Goal: Use online tool/utility: Use online tool/utility

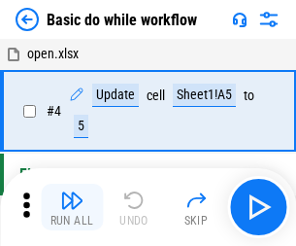
click at [72, 207] on img "button" at bounding box center [71, 200] width 23 height 23
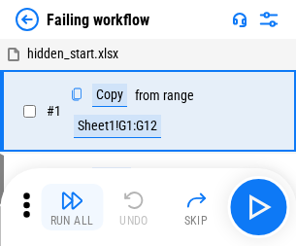
click at [72, 207] on img "button" at bounding box center [71, 200] width 23 height 23
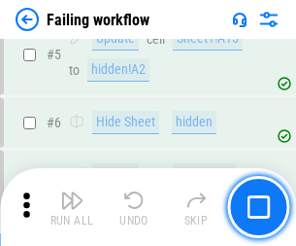
scroll to position [412, 0]
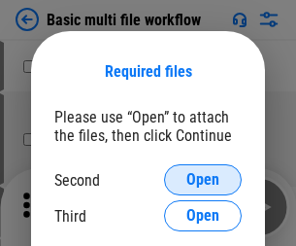
click at [203, 180] on span "Open" at bounding box center [203, 180] width 33 height 16
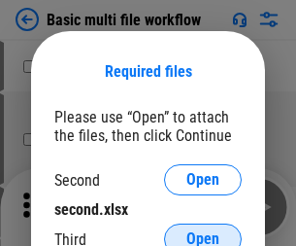
click at [203, 231] on span "Open" at bounding box center [203, 239] width 33 height 16
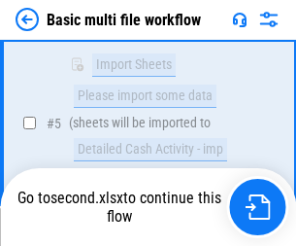
scroll to position [677, 0]
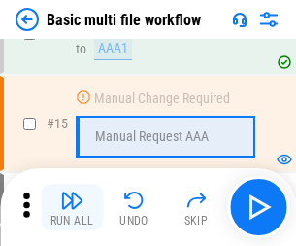
click at [72, 207] on img "button" at bounding box center [71, 200] width 23 height 23
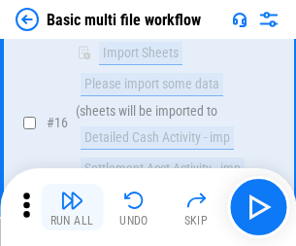
click at [72, 207] on img "button" at bounding box center [71, 200] width 23 height 23
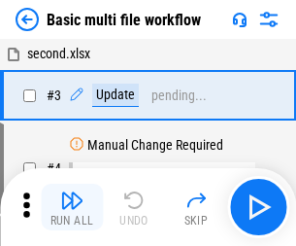
click at [72, 207] on img "button" at bounding box center [71, 200] width 23 height 23
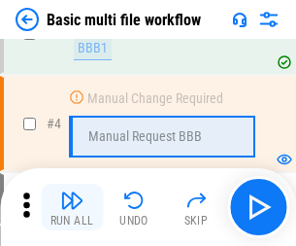
click at [72, 207] on img "button" at bounding box center [71, 200] width 23 height 23
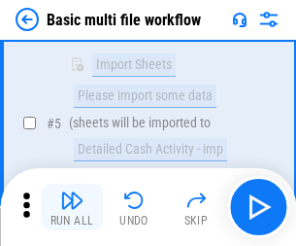
click at [72, 207] on img "button" at bounding box center [71, 200] width 23 height 23
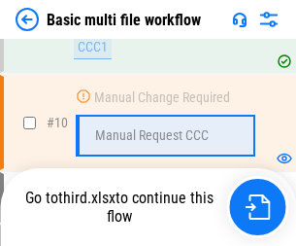
scroll to position [911, 0]
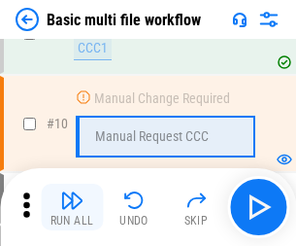
click at [72, 207] on img "button" at bounding box center [71, 200] width 23 height 23
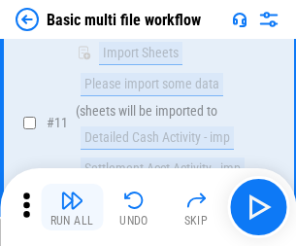
click at [72, 207] on img "button" at bounding box center [71, 200] width 23 height 23
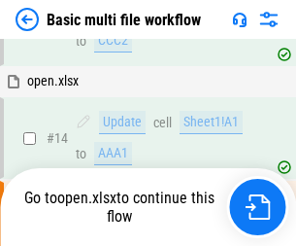
scroll to position [1017, 0]
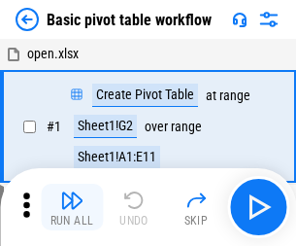
click at [72, 207] on img "button" at bounding box center [71, 200] width 23 height 23
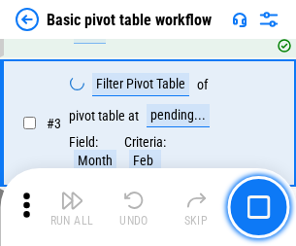
scroll to position [466, 0]
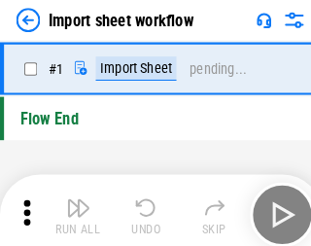
click at [72, 207] on img "button" at bounding box center [75, 200] width 23 height 23
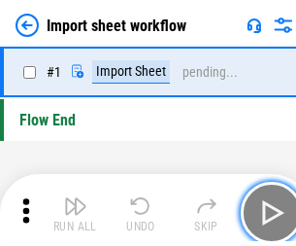
scroll to position [7, 0]
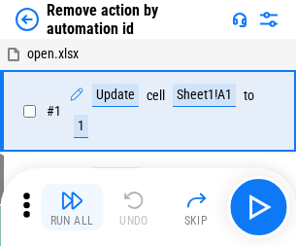
click at [72, 207] on img "button" at bounding box center [71, 200] width 23 height 23
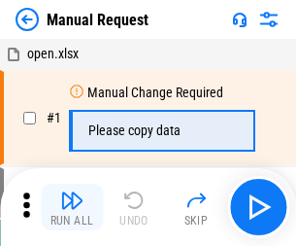
click at [72, 207] on img "button" at bounding box center [71, 200] width 23 height 23
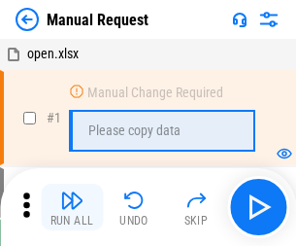
click at [72, 207] on img "button" at bounding box center [71, 200] width 23 height 23
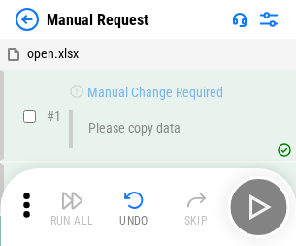
scroll to position [66, 0]
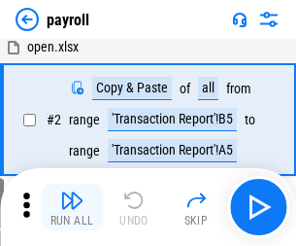
click at [72, 207] on img "button" at bounding box center [71, 200] width 23 height 23
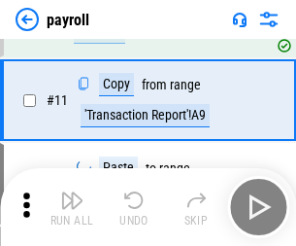
scroll to position [141, 0]
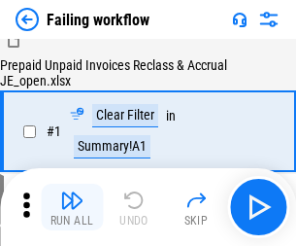
click at [72, 207] on img "button" at bounding box center [71, 200] width 23 height 23
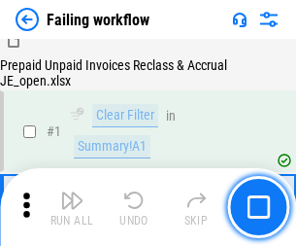
scroll to position [314, 0]
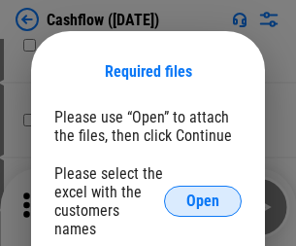
click at [203, 193] on span "Open" at bounding box center [203, 201] width 33 height 16
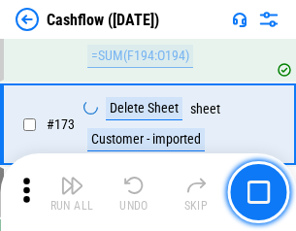
scroll to position [2058, 0]
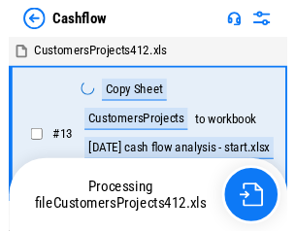
scroll to position [22, 0]
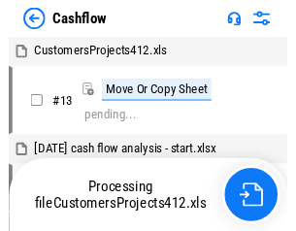
scroll to position [22, 0]
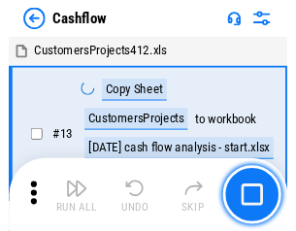
scroll to position [22, 0]
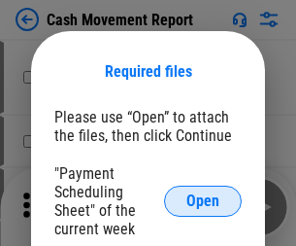
click at [203, 201] on span "Open" at bounding box center [203, 201] width 33 height 16
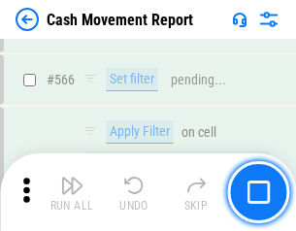
scroll to position [8909, 0]
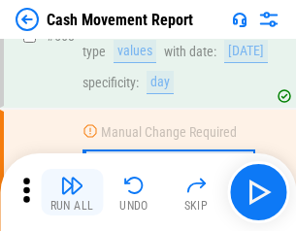
click at [72, 192] on img "button" at bounding box center [71, 185] width 23 height 23
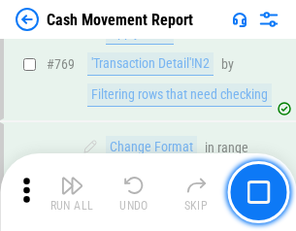
scroll to position [10802, 0]
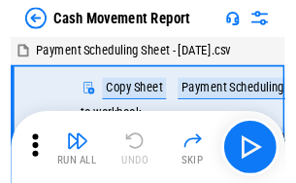
scroll to position [35, 0]
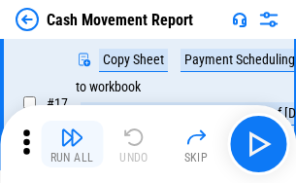
click at [72, 144] on img "button" at bounding box center [71, 136] width 23 height 23
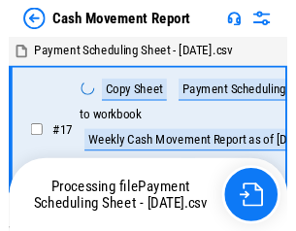
scroll to position [11, 0]
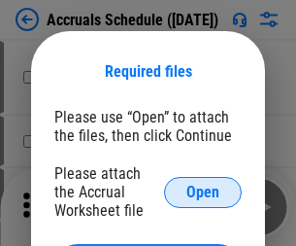
click at [203, 191] on span "Open" at bounding box center [203, 193] width 33 height 16
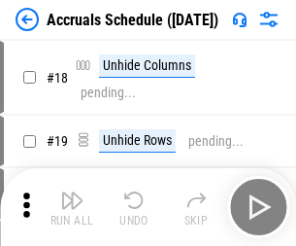
scroll to position [187, 0]
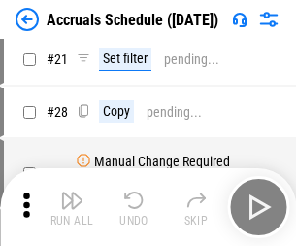
click at [72, 207] on img "button" at bounding box center [71, 200] width 23 height 23
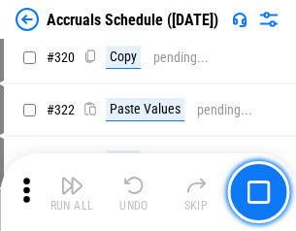
scroll to position [3616, 0]
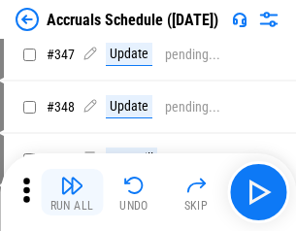
click at [72, 192] on img "button" at bounding box center [71, 185] width 23 height 23
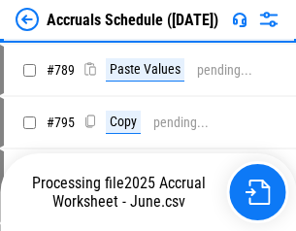
scroll to position [8166, 0]
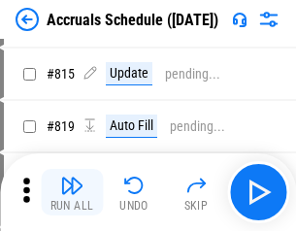
click at [72, 192] on img "button" at bounding box center [71, 185] width 23 height 23
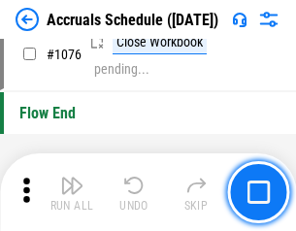
scroll to position [11643, 0]
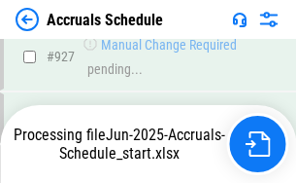
scroll to position [10482, 0]
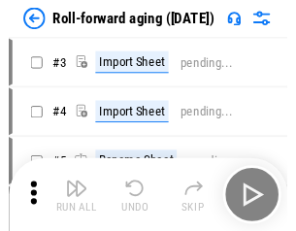
scroll to position [3, 0]
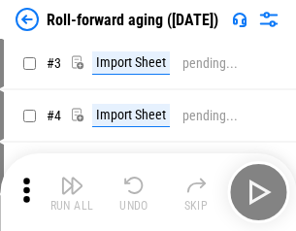
click at [72, 192] on img "button" at bounding box center [71, 185] width 23 height 23
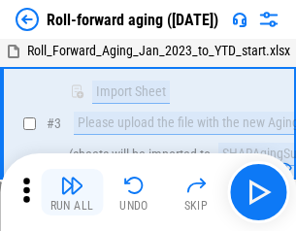
click at [72, 192] on img "button" at bounding box center [71, 185] width 23 height 23
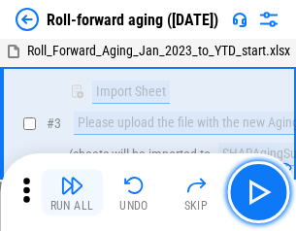
scroll to position [125, 0]
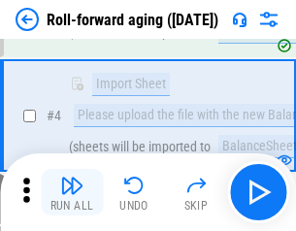
click at [72, 192] on img "button" at bounding box center [71, 185] width 23 height 23
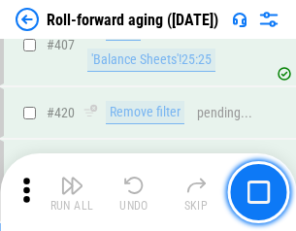
scroll to position [6741, 0]
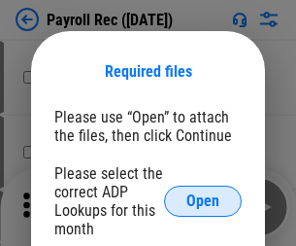
click at [203, 201] on span "Open" at bounding box center [203, 201] width 33 height 16
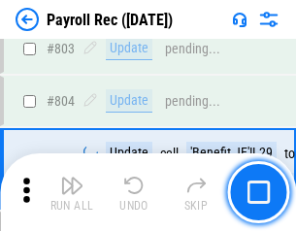
scroll to position [12350, 0]
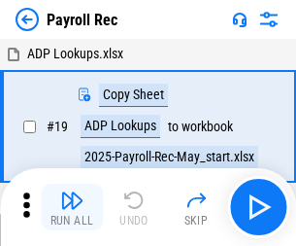
click at [72, 207] on img "button" at bounding box center [71, 200] width 23 height 23
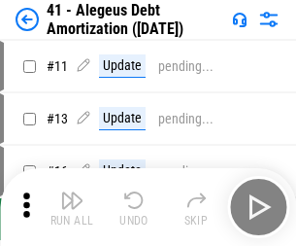
click at [72, 207] on img "button" at bounding box center [71, 200] width 23 height 23
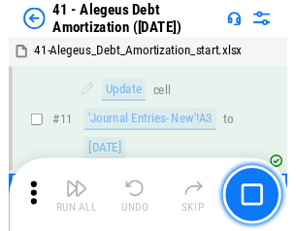
scroll to position [240, 0]
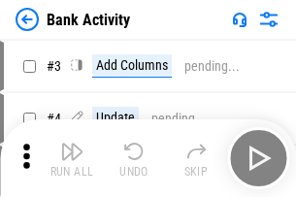
click at [72, 158] on img "button" at bounding box center [71, 151] width 23 height 23
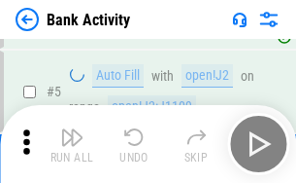
scroll to position [103, 0]
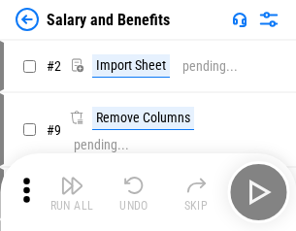
scroll to position [26, 0]
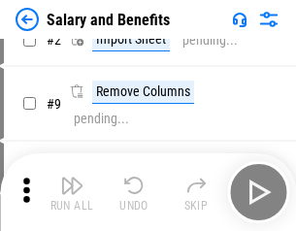
click at [72, 192] on img "button" at bounding box center [71, 185] width 23 height 23
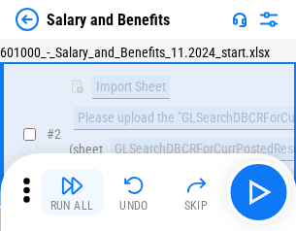
click at [72, 192] on img "button" at bounding box center [71, 185] width 23 height 23
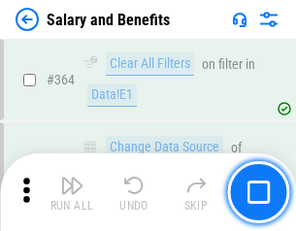
scroll to position [9154, 0]
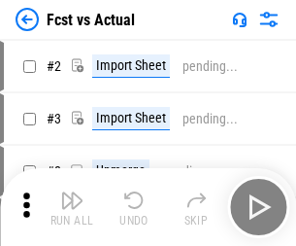
click at [72, 192] on img "button" at bounding box center [71, 200] width 23 height 23
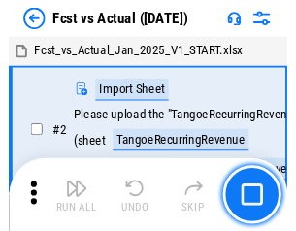
scroll to position [25, 0]
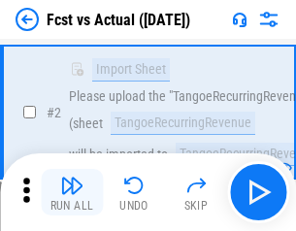
click at [72, 192] on img "button" at bounding box center [71, 185] width 23 height 23
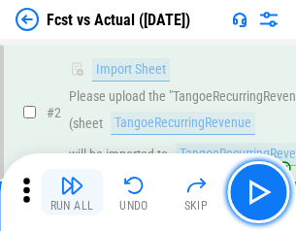
scroll to position [182, 0]
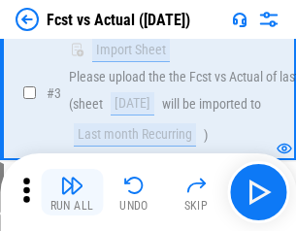
click at [72, 192] on img "button" at bounding box center [71, 185] width 23 height 23
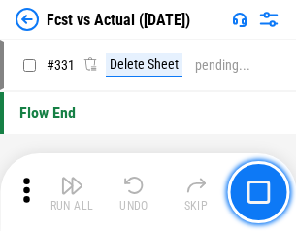
scroll to position [9305, 0]
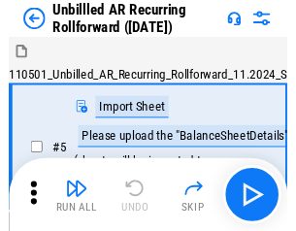
scroll to position [42, 0]
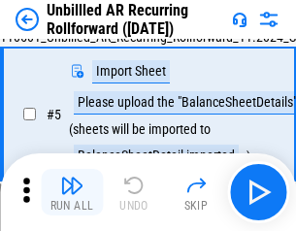
click at [72, 192] on img "button" at bounding box center [71, 185] width 23 height 23
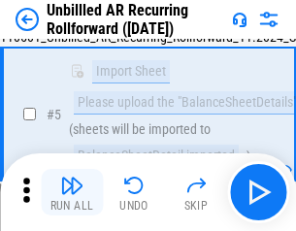
click at [72, 192] on img "button" at bounding box center [71, 185] width 23 height 23
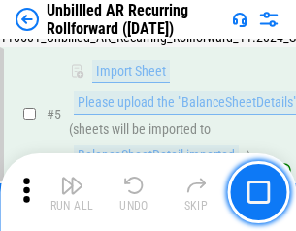
scroll to position [183, 0]
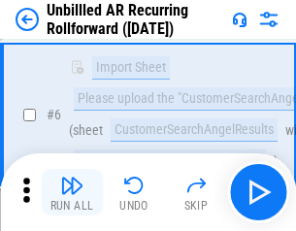
click at [72, 192] on img "button" at bounding box center [71, 185] width 23 height 23
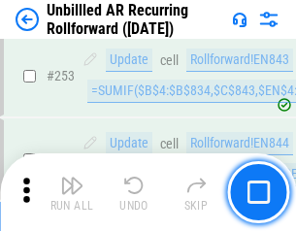
scroll to position [6603, 0]
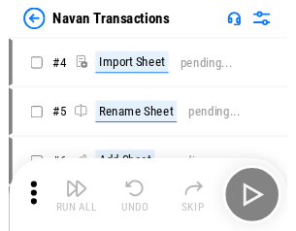
scroll to position [31, 0]
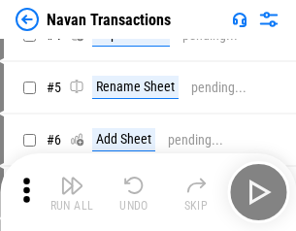
click at [72, 192] on img "button" at bounding box center [71, 185] width 23 height 23
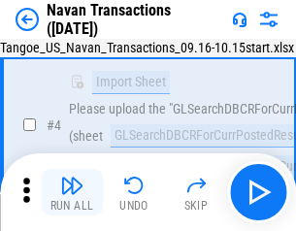
click at [72, 192] on img "button" at bounding box center [71, 185] width 23 height 23
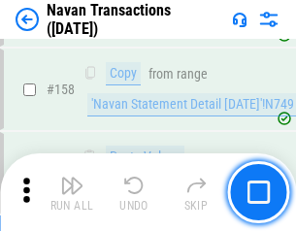
scroll to position [6303, 0]
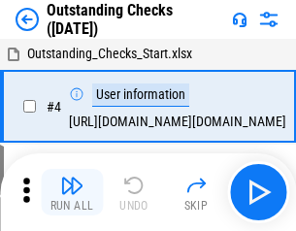
click at [72, 192] on img "button" at bounding box center [71, 185] width 23 height 23
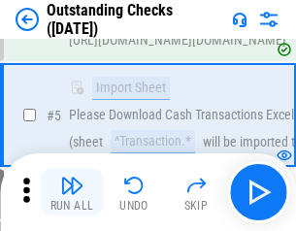
click at [72, 192] on img "button" at bounding box center [71, 185] width 23 height 23
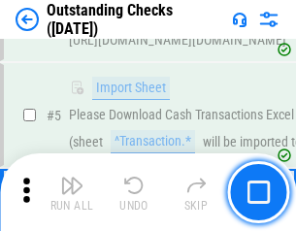
scroll to position [203, 0]
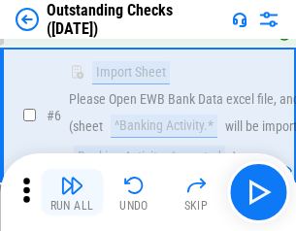
click at [72, 192] on img "button" at bounding box center [71, 185] width 23 height 23
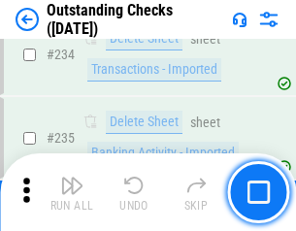
scroll to position [5903, 0]
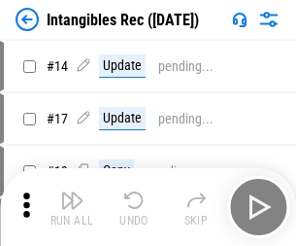
click at [72, 207] on img "button" at bounding box center [71, 200] width 23 height 23
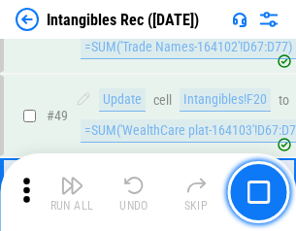
scroll to position [757, 0]
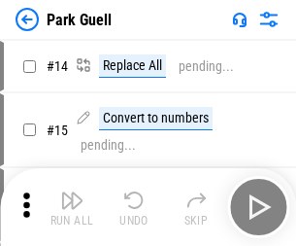
click at [72, 192] on img "button" at bounding box center [71, 200] width 23 height 23
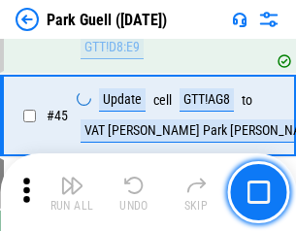
scroll to position [2431, 0]
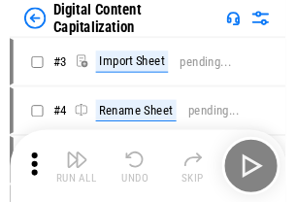
scroll to position [56, 0]
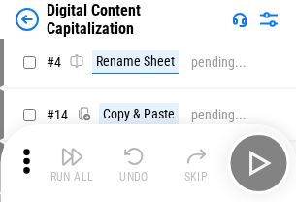
click at [72, 163] on img "button" at bounding box center [71, 156] width 23 height 23
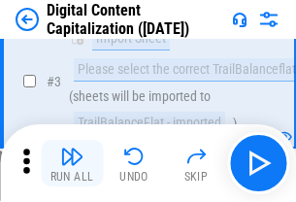
click at [72, 163] on img "button" at bounding box center [71, 156] width 23 height 23
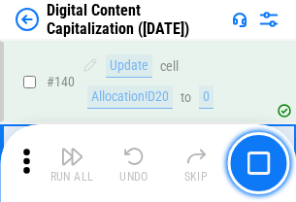
scroll to position [2062, 0]
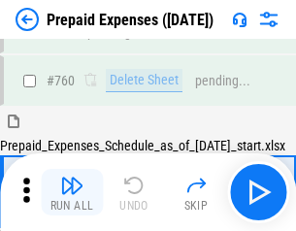
click at [72, 192] on img "button" at bounding box center [71, 185] width 23 height 23
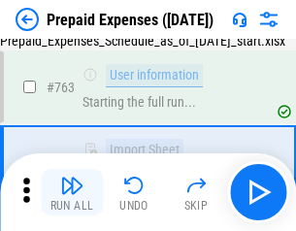
click at [72, 192] on img "button" at bounding box center [71, 185] width 23 height 23
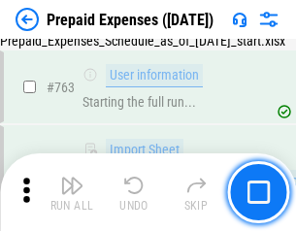
scroll to position [5503, 0]
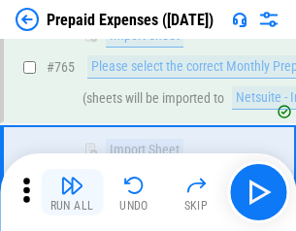
click at [72, 192] on img "button" at bounding box center [71, 185] width 23 height 23
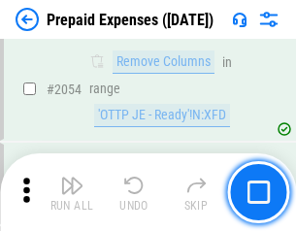
scroll to position [20320, 0]
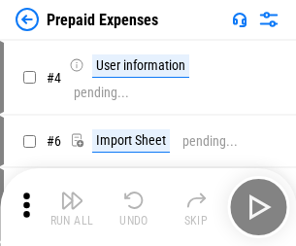
click at [72, 207] on img "button" at bounding box center [71, 200] width 23 height 23
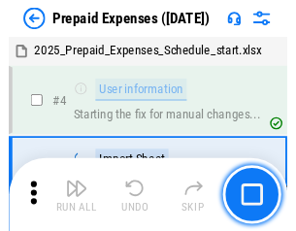
scroll to position [86, 0]
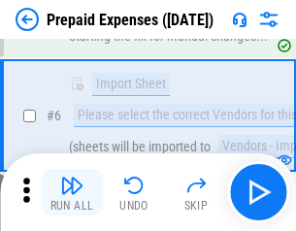
click at [72, 192] on img "button" at bounding box center [71, 185] width 23 height 23
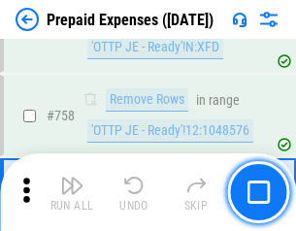
scroll to position [6927, 0]
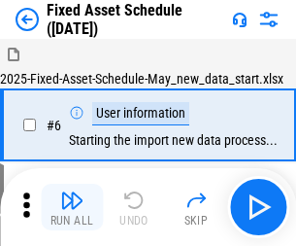
click at [72, 207] on img "button" at bounding box center [71, 200] width 23 height 23
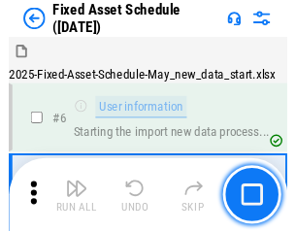
scroll to position [105, 0]
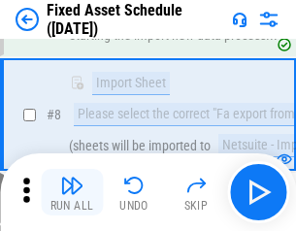
click at [72, 192] on img "button" at bounding box center [71, 185] width 23 height 23
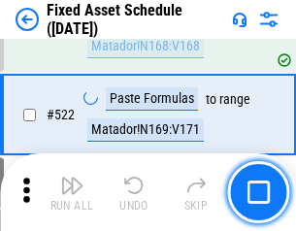
scroll to position [6756, 0]
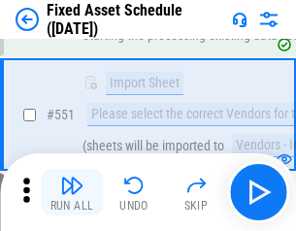
click at [72, 192] on img "button" at bounding box center [71, 185] width 23 height 23
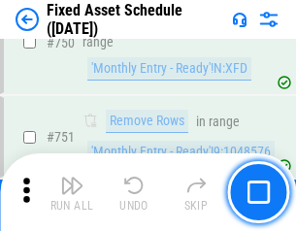
scroll to position [9477, 0]
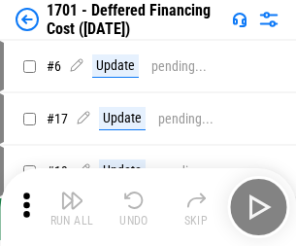
click at [72, 207] on img "button" at bounding box center [71, 200] width 23 height 23
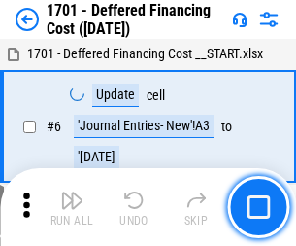
scroll to position [233, 0]
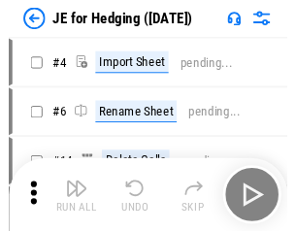
scroll to position [3, 0]
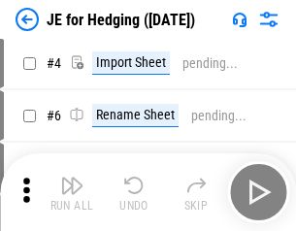
click at [72, 192] on img "button" at bounding box center [71, 185] width 23 height 23
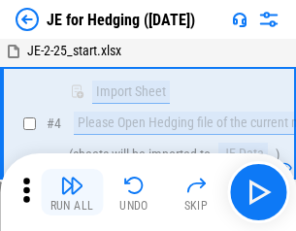
click at [72, 192] on img "button" at bounding box center [71, 185] width 23 height 23
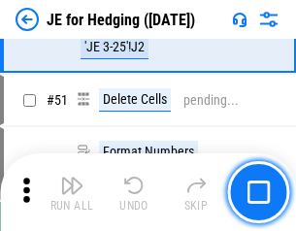
scroll to position [1259, 0]
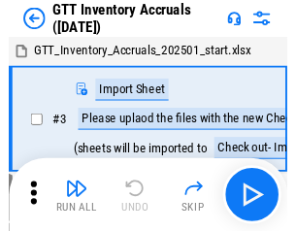
scroll to position [3, 0]
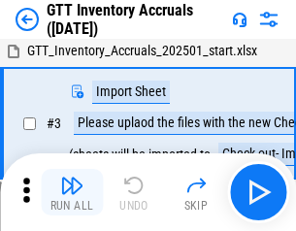
click at [72, 192] on img "button" at bounding box center [71, 185] width 23 height 23
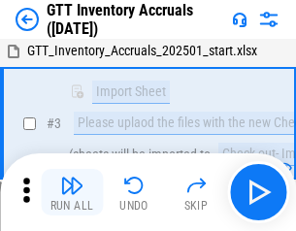
click at [72, 192] on img "button" at bounding box center [71, 185] width 23 height 23
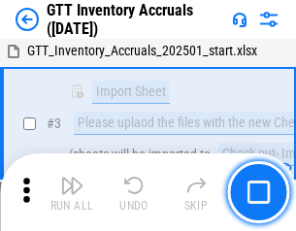
scroll to position [125, 0]
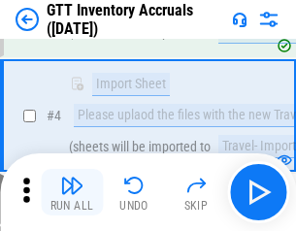
click at [72, 192] on img "button" at bounding box center [71, 185] width 23 height 23
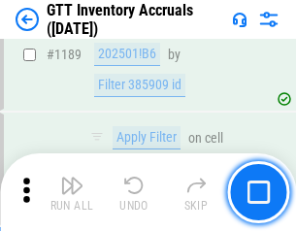
scroll to position [15874, 0]
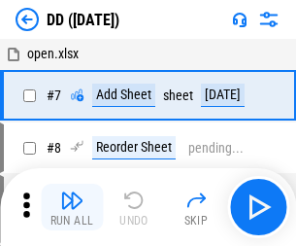
click at [72, 207] on img "button" at bounding box center [71, 200] width 23 height 23
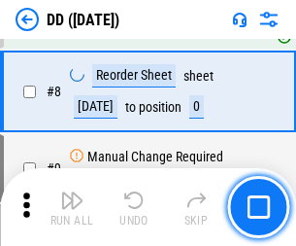
scroll to position [188, 0]
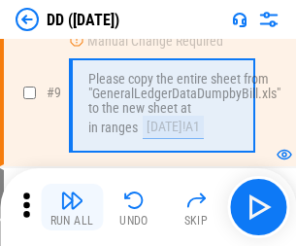
click at [72, 207] on img "button" at bounding box center [71, 200] width 23 height 23
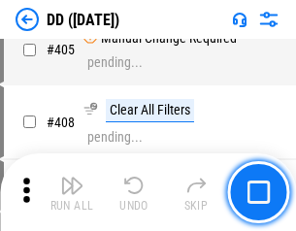
scroll to position [8698, 0]
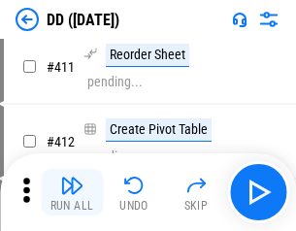
click at [72, 192] on img "button" at bounding box center [71, 185] width 23 height 23
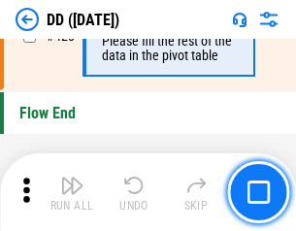
scroll to position [9304, 0]
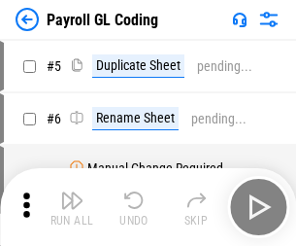
click at [72, 207] on img "button" at bounding box center [71, 200] width 23 height 23
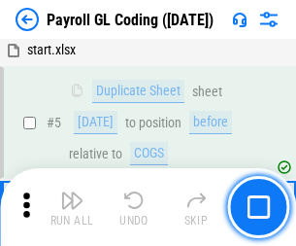
scroll to position [233, 0]
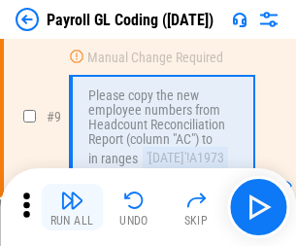
click at [72, 207] on img "button" at bounding box center [71, 200] width 23 height 23
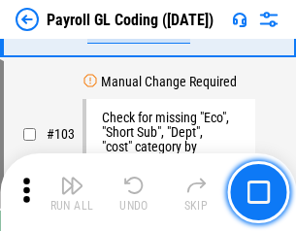
scroll to position [4561, 0]
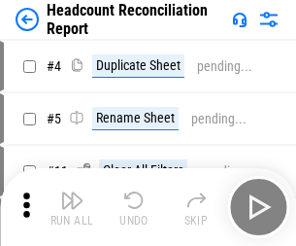
click at [72, 207] on img "button" at bounding box center [71, 200] width 23 height 23
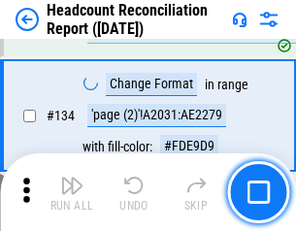
scroll to position [2337, 0]
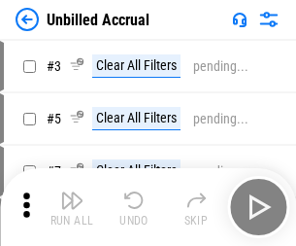
click at [72, 207] on img "button" at bounding box center [71, 200] width 23 height 23
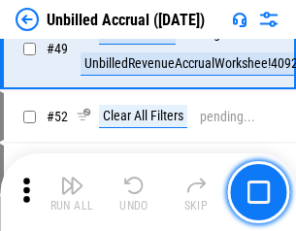
scroll to position [1763, 0]
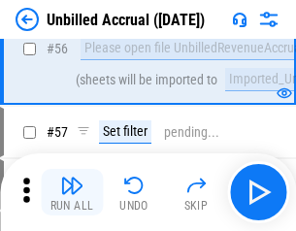
click at [72, 192] on img "button" at bounding box center [71, 185] width 23 height 23
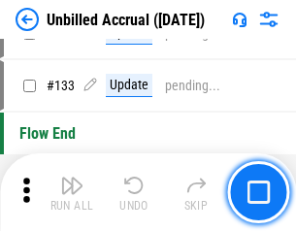
scroll to position [5790, 0]
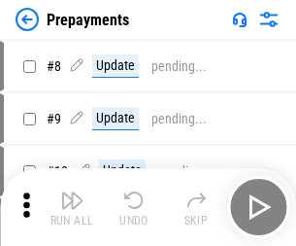
click at [72, 207] on img "button" at bounding box center [71, 200] width 23 height 23
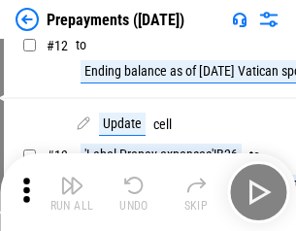
scroll to position [122, 0]
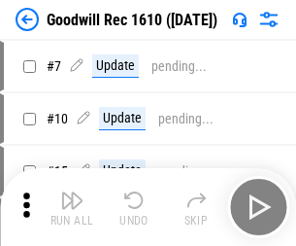
click at [72, 207] on img "button" at bounding box center [71, 200] width 23 height 23
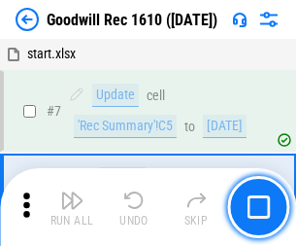
scroll to position [332, 0]
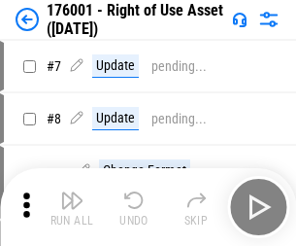
click at [72, 207] on img "button" at bounding box center [71, 200] width 23 height 23
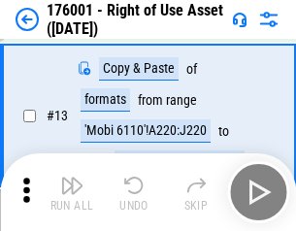
scroll to position [125, 0]
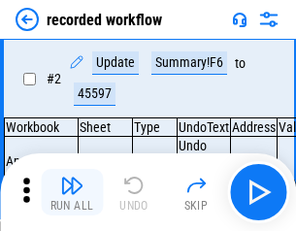
click at [72, 192] on img "button" at bounding box center [71, 185] width 23 height 23
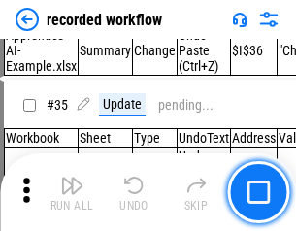
scroll to position [6076, 0]
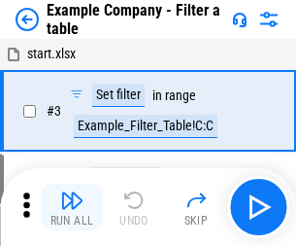
click at [72, 207] on img "button" at bounding box center [71, 200] width 23 height 23
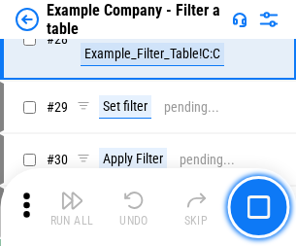
scroll to position [1779, 0]
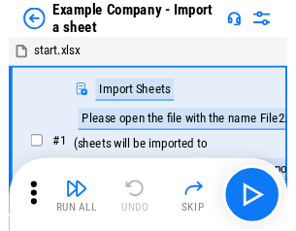
scroll to position [30, 0]
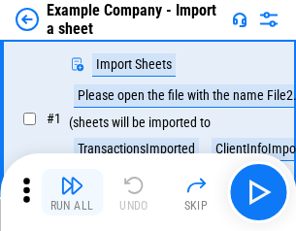
click at [72, 192] on img "button" at bounding box center [71, 185] width 23 height 23
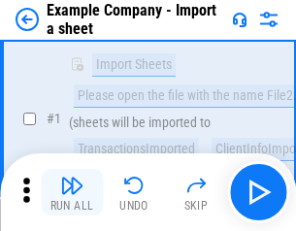
click at [72, 192] on img "button" at bounding box center [71, 185] width 23 height 23
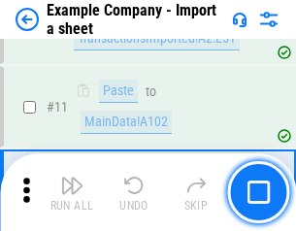
scroll to position [430, 0]
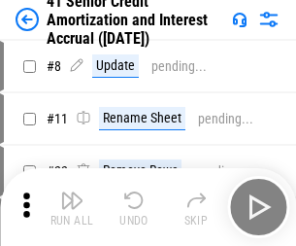
click at [72, 192] on img "button" at bounding box center [71, 200] width 23 height 23
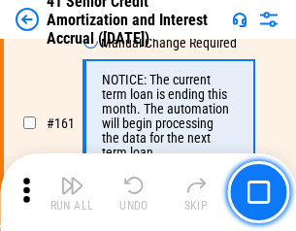
click at [72, 192] on img "button" at bounding box center [71, 185] width 23 height 23
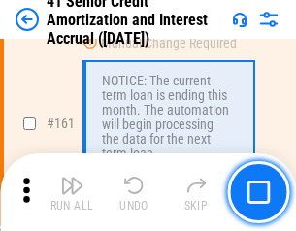
scroll to position [2079, 0]
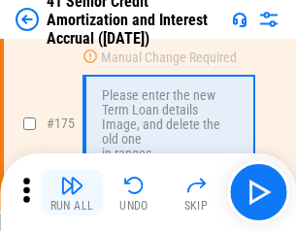
click at [72, 192] on img "button" at bounding box center [71, 185] width 23 height 23
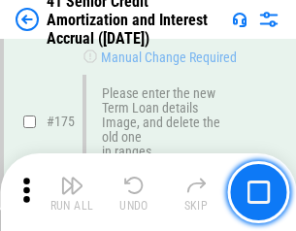
scroll to position [2276, 0]
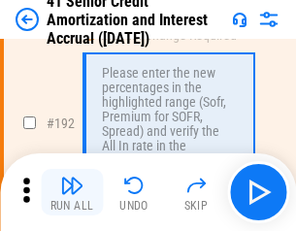
click at [72, 192] on img "button" at bounding box center [71, 185] width 23 height 23
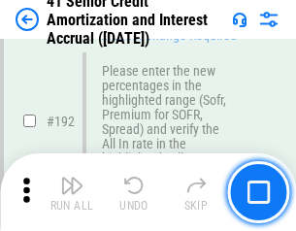
scroll to position [2481, 0]
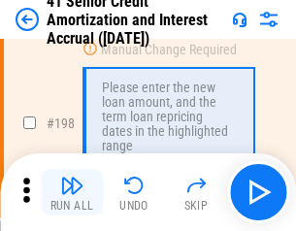
click at [72, 192] on img "button" at bounding box center [71, 185] width 23 height 23
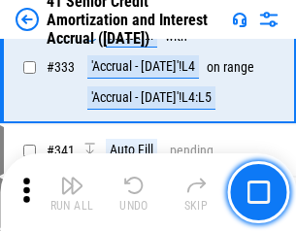
scroll to position [4966, 0]
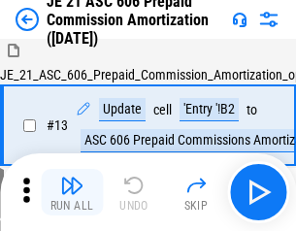
click at [72, 192] on img "button" at bounding box center [71, 185] width 23 height 23
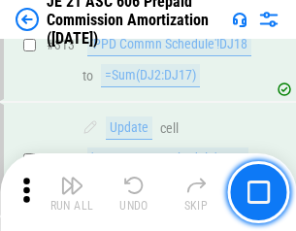
scroll to position [3629, 0]
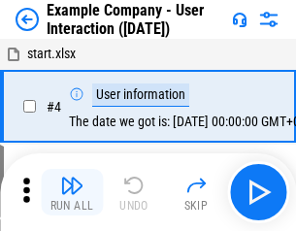
click at [72, 192] on img "button" at bounding box center [71, 185] width 23 height 23
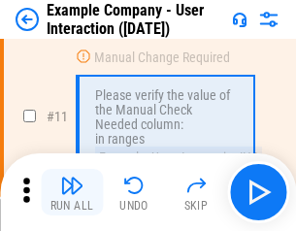
click at [72, 192] on img "button" at bounding box center [71, 185] width 23 height 23
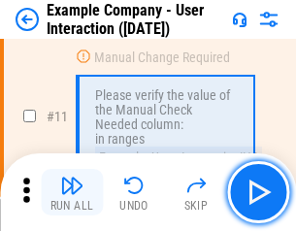
scroll to position [421, 0]
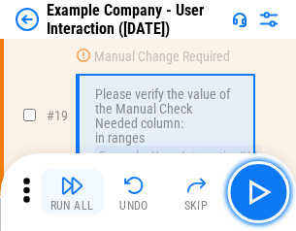
click at [72, 192] on img "button" at bounding box center [71, 185] width 23 height 23
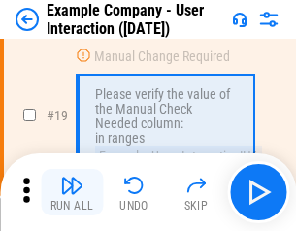
click at [72, 192] on img "button" at bounding box center [71, 185] width 23 height 23
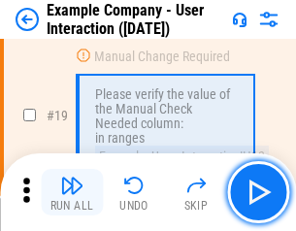
click at [72, 192] on img "button" at bounding box center [71, 185] width 23 height 23
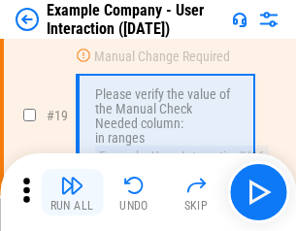
click at [72, 192] on img "button" at bounding box center [71, 185] width 23 height 23
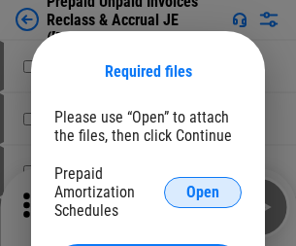
click at [203, 191] on span "Open" at bounding box center [203, 193] width 33 height 16
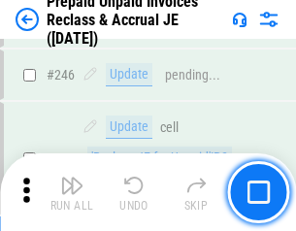
scroll to position [2624, 0]
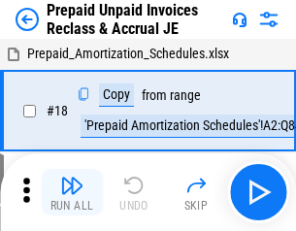
click at [72, 192] on img "button" at bounding box center [71, 185] width 23 height 23
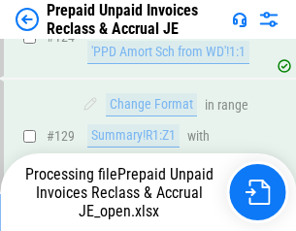
scroll to position [1409, 0]
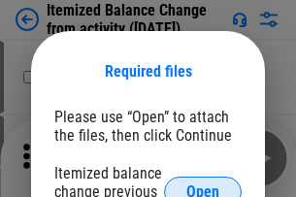
click at [203, 185] on span "Open" at bounding box center [203, 193] width 33 height 16
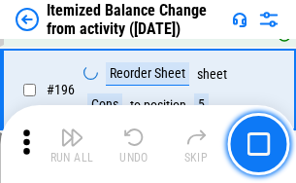
scroll to position [3741, 0]
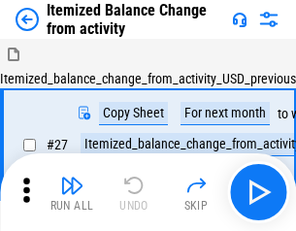
scroll to position [30, 0]
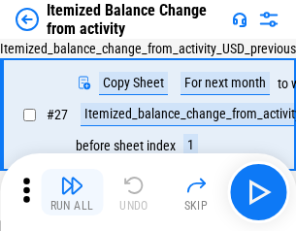
click at [72, 192] on img "button" at bounding box center [71, 185] width 23 height 23
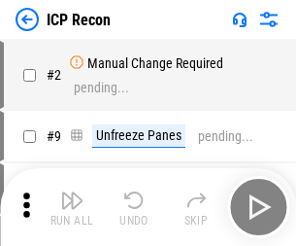
scroll to position [9, 0]
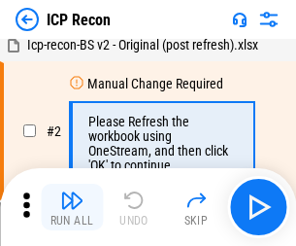
click at [72, 207] on img "button" at bounding box center [71, 200] width 23 height 23
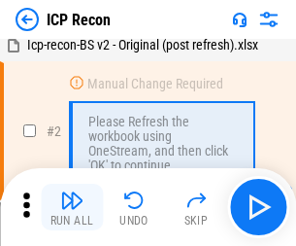
click at [72, 207] on img "button" at bounding box center [71, 200] width 23 height 23
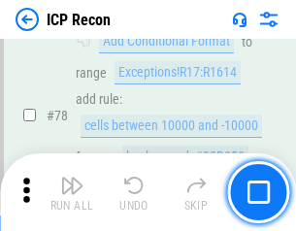
scroll to position [1905, 0]
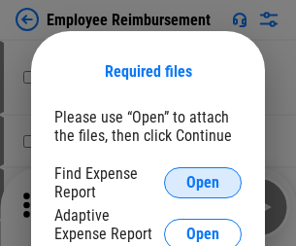
click at [203, 183] on span "Open" at bounding box center [203, 183] width 33 height 16
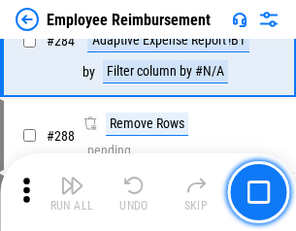
scroll to position [5284, 0]
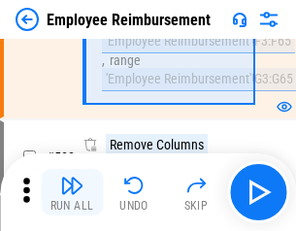
click at [72, 192] on img "button" at bounding box center [71, 185] width 23 height 23
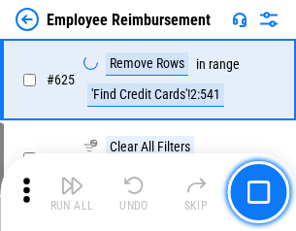
scroll to position [11639, 0]
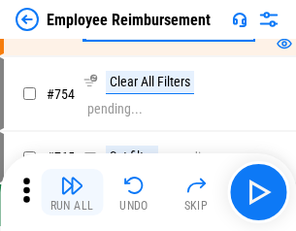
click at [72, 192] on img "button" at bounding box center [71, 185] width 23 height 23
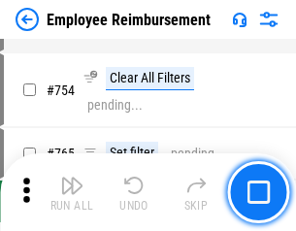
scroll to position [13638, 0]
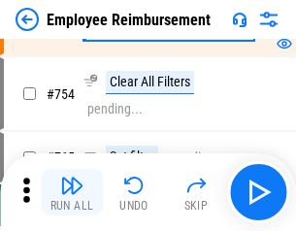
click at [72, 192] on img "button" at bounding box center [71, 185] width 23 height 23
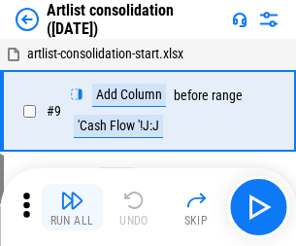
click at [72, 207] on img "button" at bounding box center [71, 200] width 23 height 23
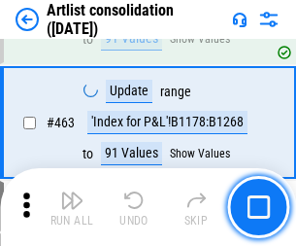
scroll to position [8512, 0]
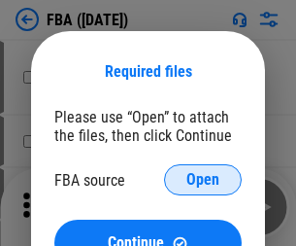
click at [203, 180] on span "Open" at bounding box center [203, 180] width 33 height 16
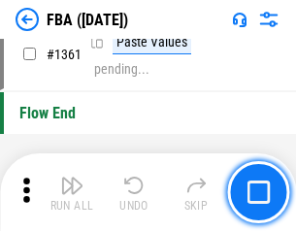
scroll to position [20877, 0]
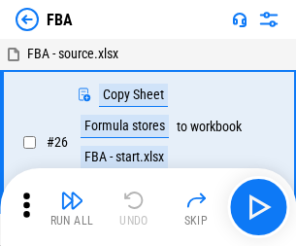
scroll to position [19, 0]
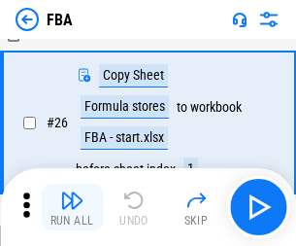
click at [72, 207] on img "button" at bounding box center [71, 200] width 23 height 23
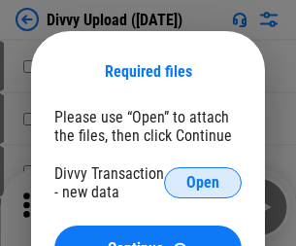
click at [203, 183] on span "Open" at bounding box center [203, 183] width 33 height 16
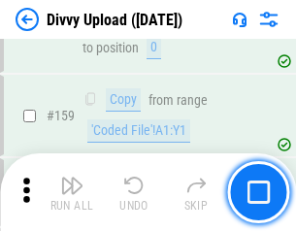
scroll to position [2013, 0]
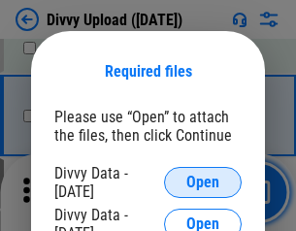
click at [203, 183] on span "Open" at bounding box center [203, 183] width 33 height 16
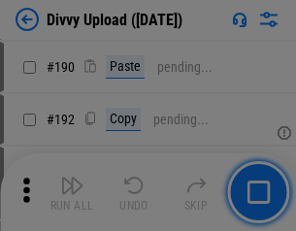
scroll to position [2453, 0]
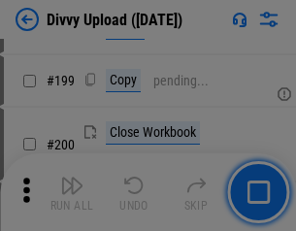
scroll to position [2827, 0]
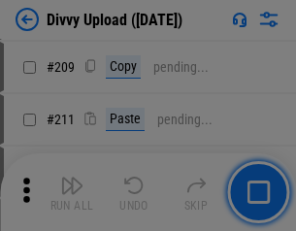
scroll to position [3302, 0]
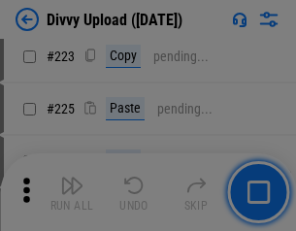
scroll to position [3879, 0]
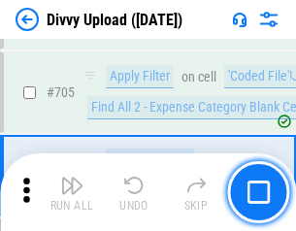
scroll to position [13298, 0]
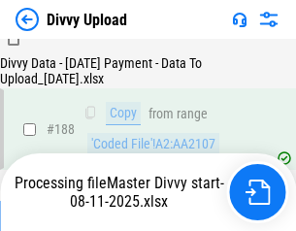
scroll to position [2288, 0]
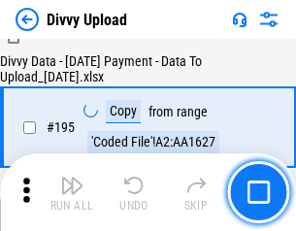
scroll to position [2717, 0]
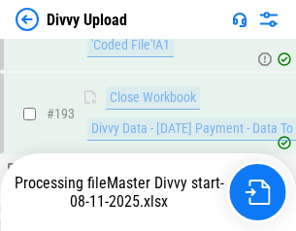
scroll to position [2717, 0]
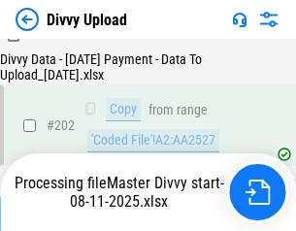
scroll to position [3145, 0]
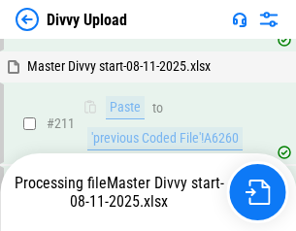
scroll to position [3757, 0]
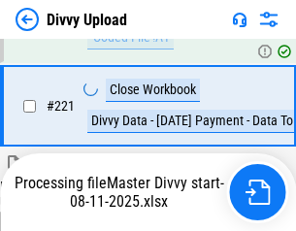
scroll to position [4319, 0]
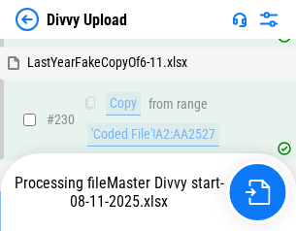
scroll to position [4824, 0]
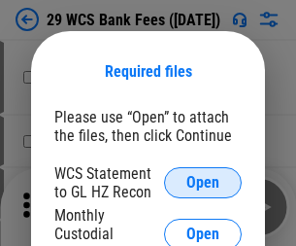
click at [203, 183] on span "Open" at bounding box center [203, 183] width 33 height 16
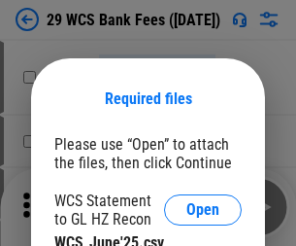
scroll to position [27, 0]
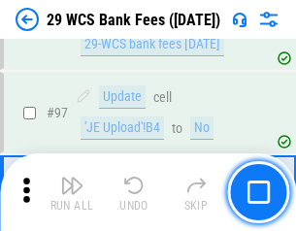
scroll to position [1894, 0]
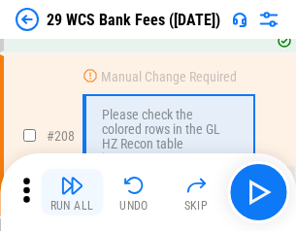
click at [72, 192] on img "button" at bounding box center [71, 185] width 23 height 23
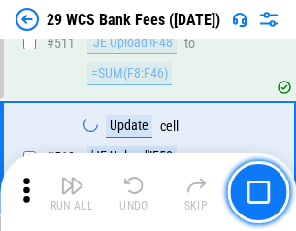
scroll to position [9780, 0]
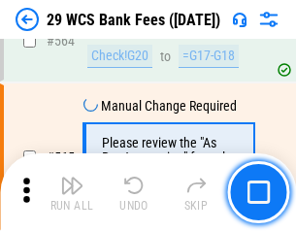
click at [72, 192] on img "button" at bounding box center [71, 185] width 23 height 23
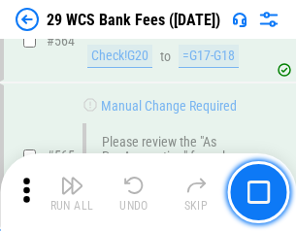
scroll to position [10513, 0]
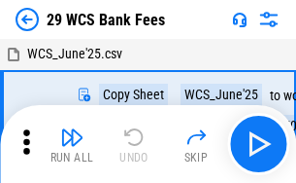
scroll to position [35, 0]
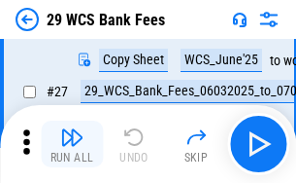
click at [72, 144] on img "button" at bounding box center [71, 136] width 23 height 23
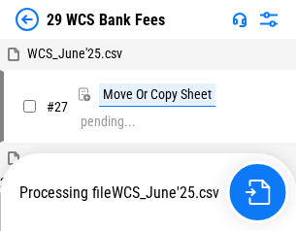
scroll to position [11, 0]
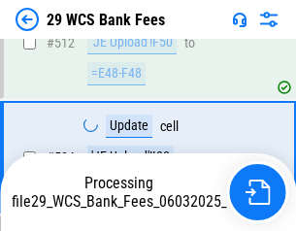
scroll to position [10378, 0]
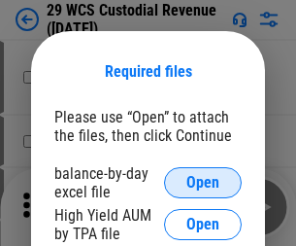
click at [203, 183] on span "Open" at bounding box center [203, 183] width 33 height 16
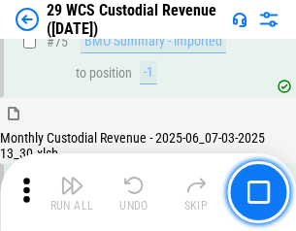
scroll to position [2031, 0]
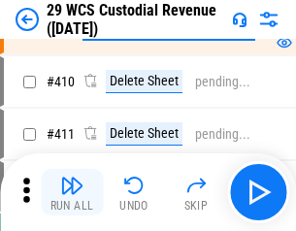
click at [72, 192] on img "button" at bounding box center [71, 185] width 23 height 23
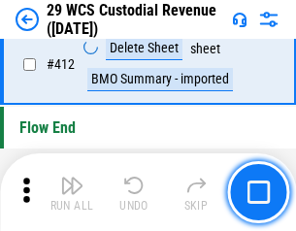
scroll to position [9284, 0]
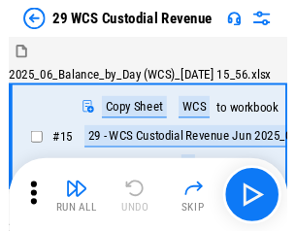
scroll to position [47, 0]
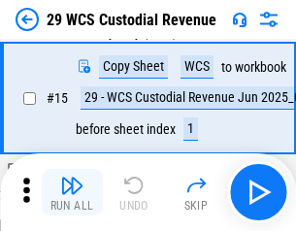
click at [72, 192] on img "button" at bounding box center [71, 185] width 23 height 23
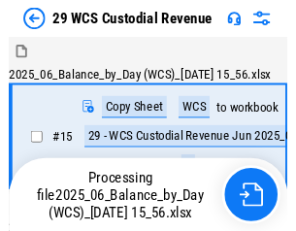
scroll to position [47, 0]
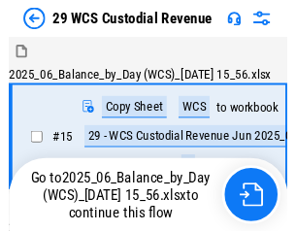
scroll to position [36, 0]
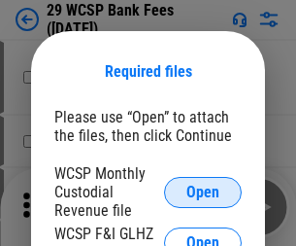
click at [203, 191] on span "Open" at bounding box center [203, 193] width 33 height 16
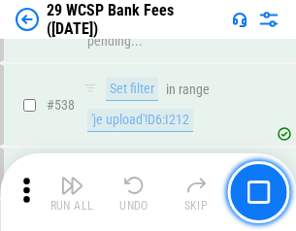
scroll to position [7469, 0]
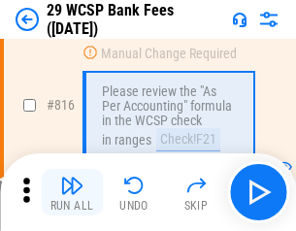
click at [72, 192] on img "button" at bounding box center [71, 185] width 23 height 23
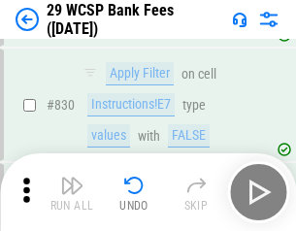
scroll to position [12334, 0]
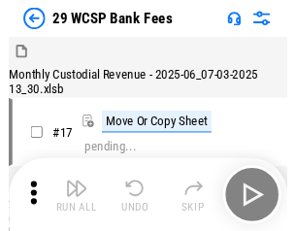
scroll to position [47, 0]
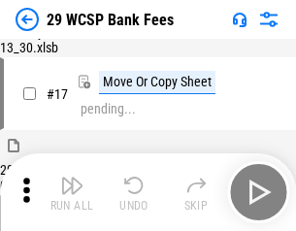
click at [72, 192] on img "button" at bounding box center [71, 185] width 23 height 23
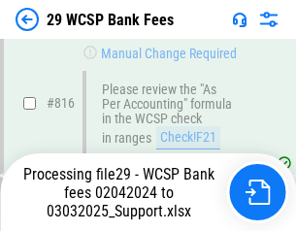
scroll to position [11953, 0]
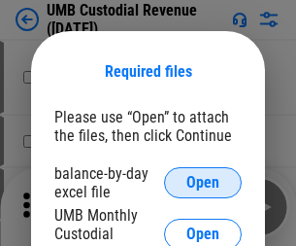
click at [203, 183] on span "Open" at bounding box center [203, 183] width 33 height 16
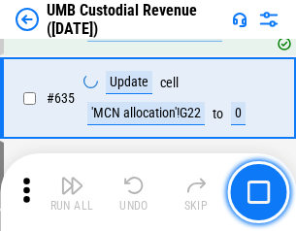
scroll to position [10173, 0]
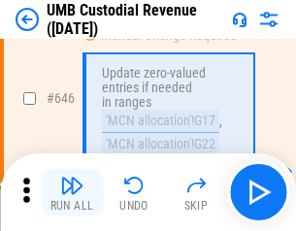
click at [72, 192] on img "button" at bounding box center [71, 185] width 23 height 23
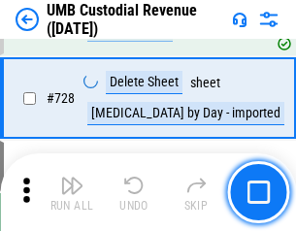
scroll to position [11992, 0]
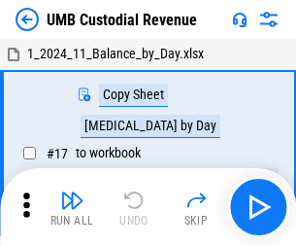
scroll to position [15, 0]
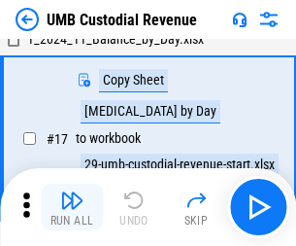
click at [72, 207] on img "button" at bounding box center [71, 200] width 23 height 23
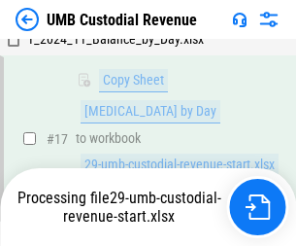
scroll to position [384, 0]
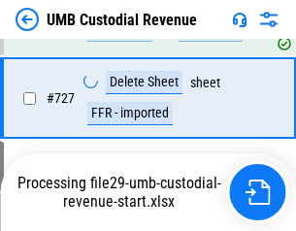
scroll to position [11863, 0]
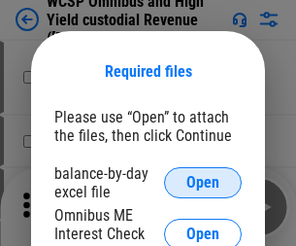
click at [203, 183] on span "Open" at bounding box center [203, 183] width 33 height 16
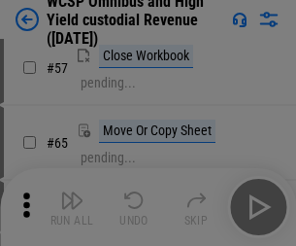
scroll to position [848, 0]
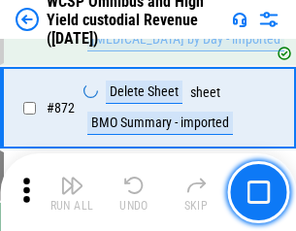
scroll to position [16452, 0]
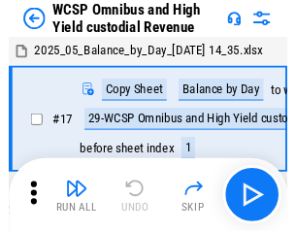
scroll to position [11, 0]
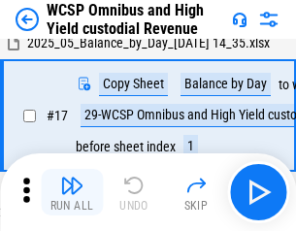
click at [72, 192] on img "button" at bounding box center [71, 185] width 23 height 23
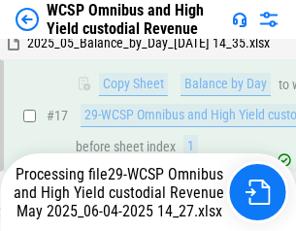
scroll to position [404, 0]
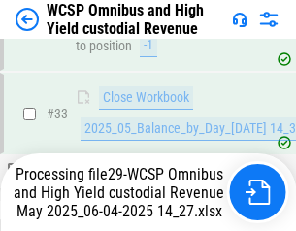
scroll to position [1995, 0]
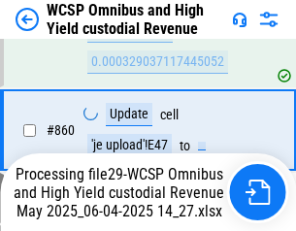
scroll to position [16324, 0]
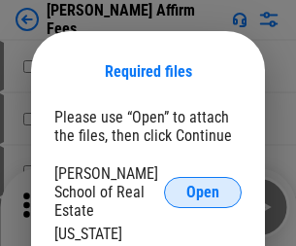
click at [203, 185] on span "Open" at bounding box center [203, 193] width 33 height 16
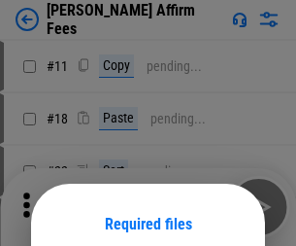
scroll to position [153, 0]
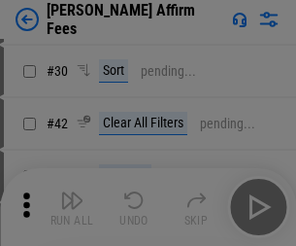
scroll to position [396, 0]
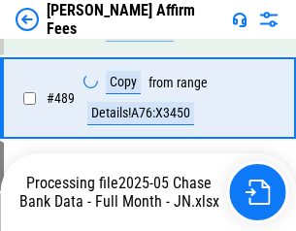
scroll to position [5074, 0]
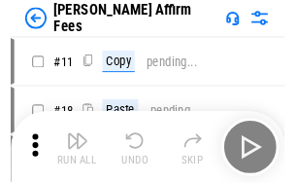
scroll to position [19, 0]
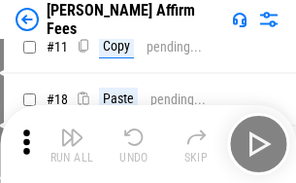
click at [72, 144] on img "button" at bounding box center [71, 136] width 23 height 23
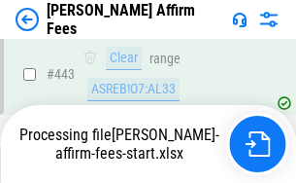
scroll to position [5098, 0]
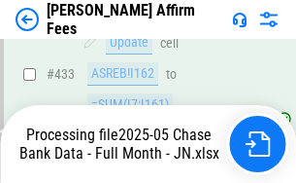
scroll to position [5098, 0]
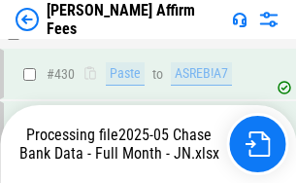
scroll to position [5098, 0]
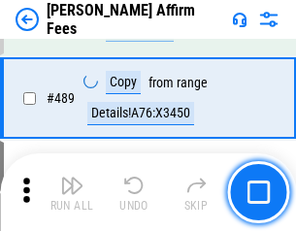
scroll to position [5074, 0]
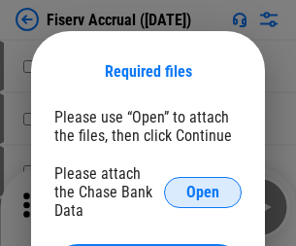
click at [203, 185] on span "Open" at bounding box center [203, 193] width 33 height 16
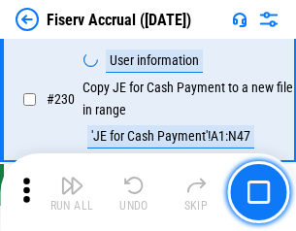
scroll to position [6160, 0]
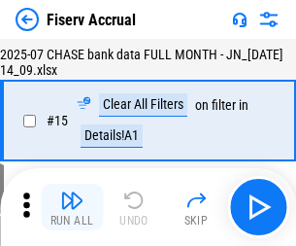
click at [72, 207] on img "button" at bounding box center [71, 200] width 23 height 23
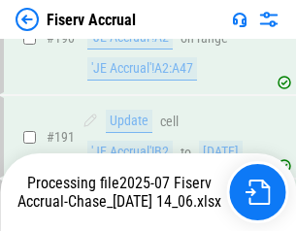
scroll to position [5111, 0]
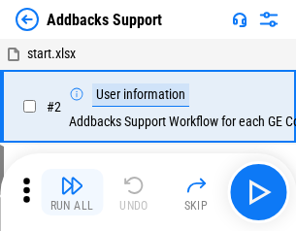
click at [72, 192] on img "button" at bounding box center [71, 185] width 23 height 23
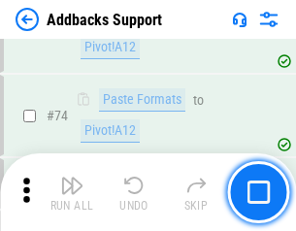
scroll to position [1415, 0]
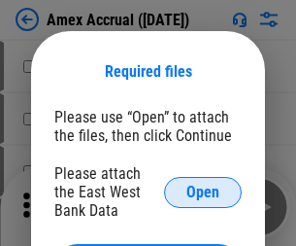
click at [203, 191] on span "Open" at bounding box center [203, 193] width 33 height 16
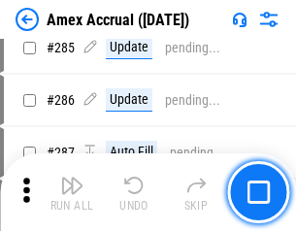
scroll to position [5323, 0]
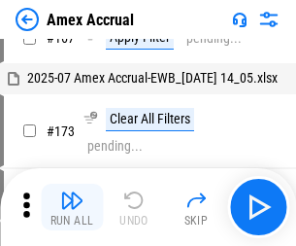
click at [72, 207] on img "button" at bounding box center [71, 200] width 23 height 23
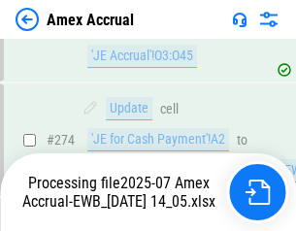
scroll to position [5793, 0]
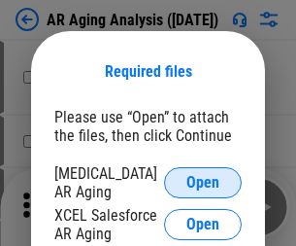
click at [203, 180] on span "Open" at bounding box center [203, 183] width 33 height 16
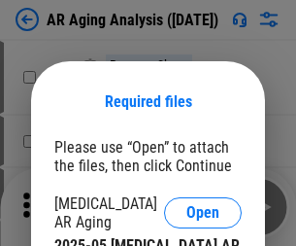
scroll to position [30, 0]
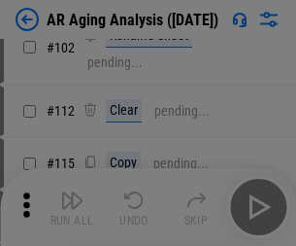
scroll to position [267, 0]
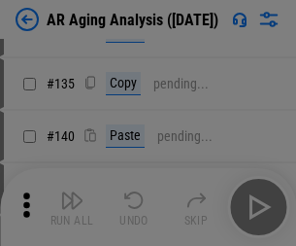
scroll to position [585, 0]
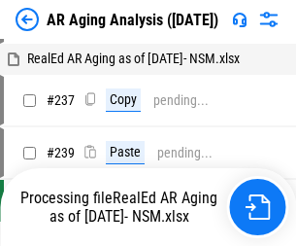
scroll to position [19, 0]
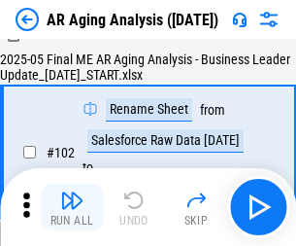
click at [72, 207] on img "button" at bounding box center [71, 200] width 23 height 23
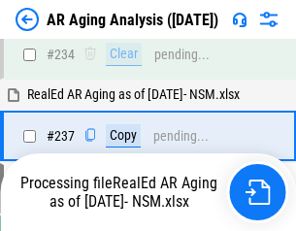
scroll to position [3013, 0]
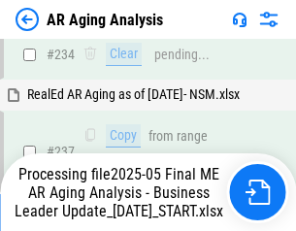
scroll to position [2991, 0]
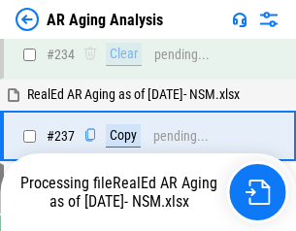
scroll to position [2991, 0]
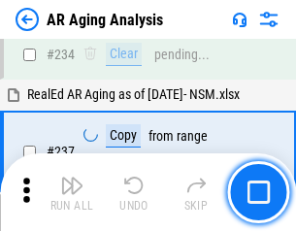
scroll to position [2991, 0]
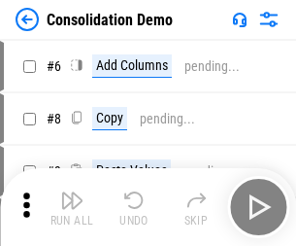
click at [72, 207] on img "button" at bounding box center [71, 200] width 23 height 23
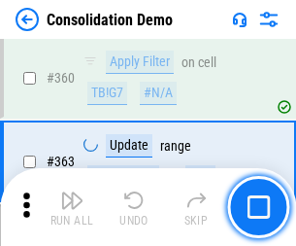
scroll to position [6515, 0]
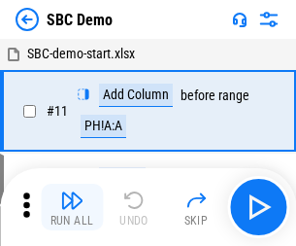
click at [72, 207] on img "button" at bounding box center [71, 200] width 23 height 23
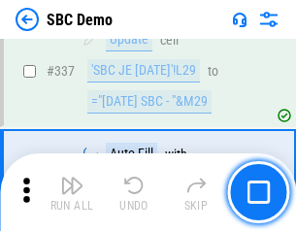
scroll to position [5114, 0]
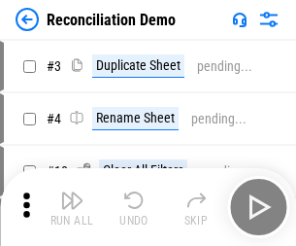
click at [72, 207] on img "button" at bounding box center [71, 200] width 23 height 23
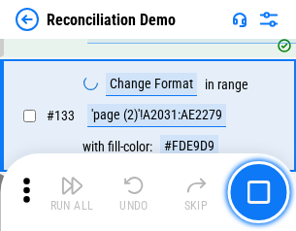
scroll to position [2309, 0]
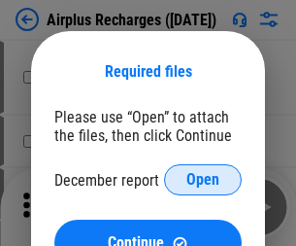
click at [203, 180] on span "Open" at bounding box center [203, 180] width 33 height 16
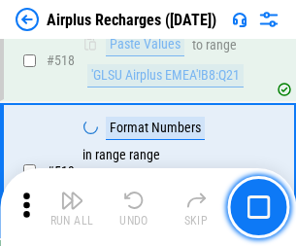
scroll to position [8365, 0]
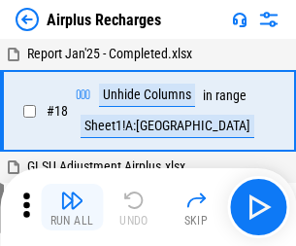
click at [72, 207] on img "button" at bounding box center [71, 200] width 23 height 23
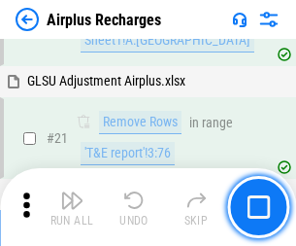
scroll to position [198, 0]
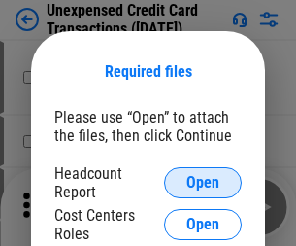
click at [203, 183] on span "Open" at bounding box center [203, 183] width 33 height 16
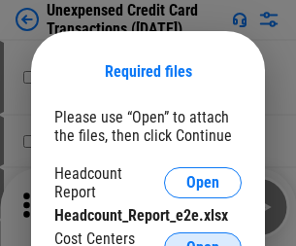
click at [203, 240] on span "Open" at bounding box center [203, 248] width 33 height 16
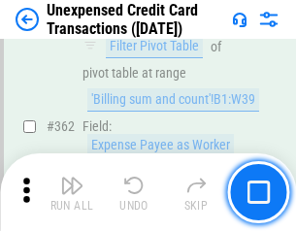
scroll to position [4999, 0]
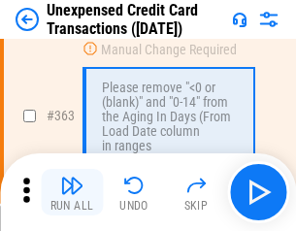
click at [72, 192] on img "button" at bounding box center [71, 185] width 23 height 23
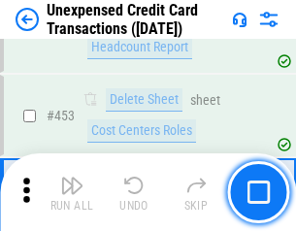
scroll to position [6630, 0]
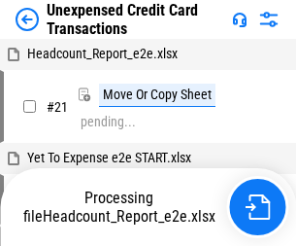
scroll to position [30, 0]
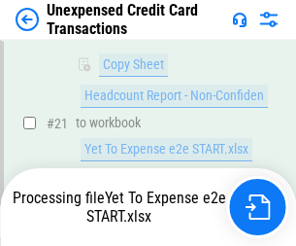
scroll to position [316, 0]
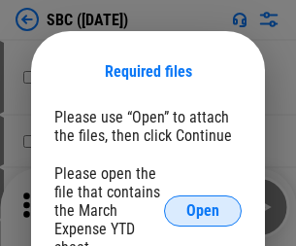
click at [203, 210] on span "Open" at bounding box center [203, 211] width 33 height 16
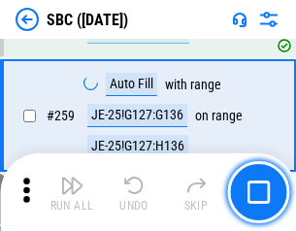
scroll to position [3799, 0]
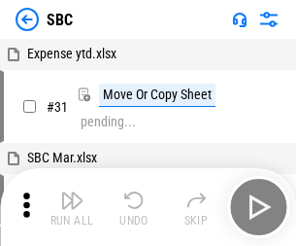
scroll to position [19, 0]
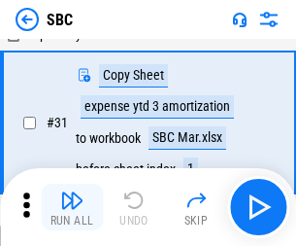
click at [72, 207] on img "button" at bounding box center [71, 200] width 23 height 23
